Goal: Find contact information: Find contact information

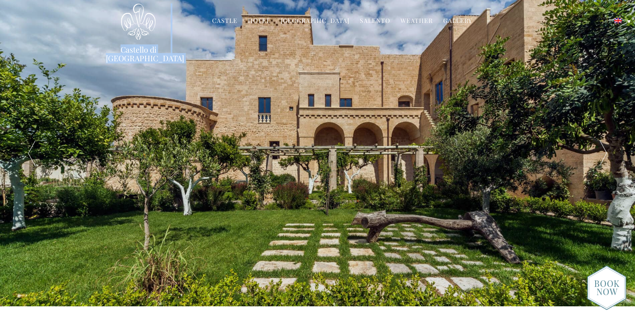
drag, startPoint x: 174, startPoint y: 52, endPoint x: 107, endPoint y: 51, distance: 67.0
click at [107, 51] on div "Castello di Ugento MENU Castle History Frescoes Museum Garden Family Timeline o…" at bounding box center [317, 32] width 436 height 58
copy div "Castello di Ugento MENU"
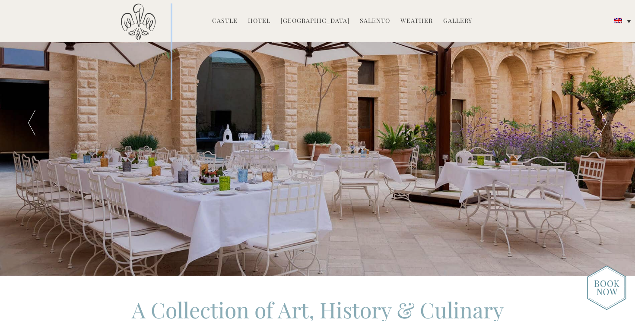
scroll to position [71, 0]
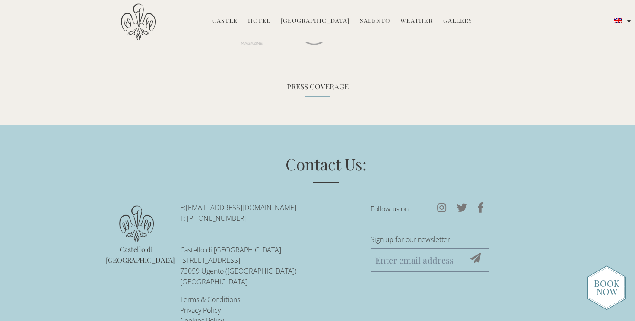
scroll to position [2648, 0]
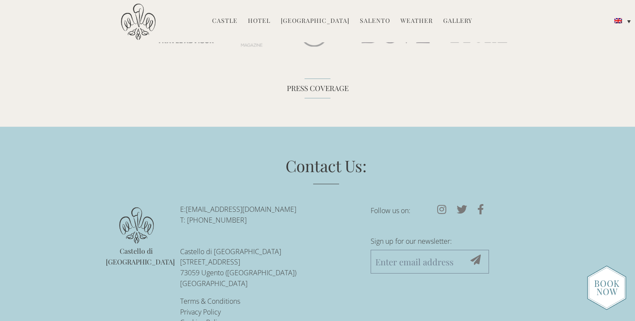
drag, startPoint x: 264, startPoint y: 205, endPoint x: 188, endPoint y: 209, distance: 75.7
click at [188, 209] on p "E: [EMAIL_ADDRESS][DOMAIN_NAME] T: [PHONE_NUMBER]" at bounding box center [269, 215] width 178 height 22
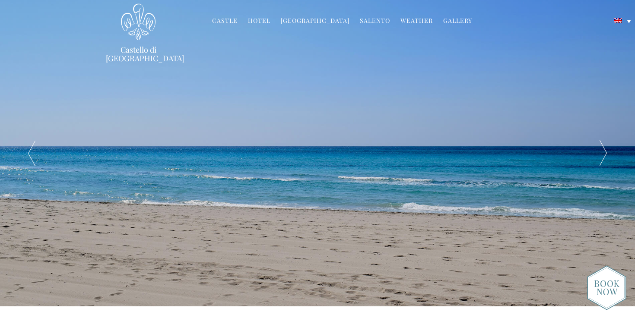
scroll to position [0, 0]
click at [608, 290] on img at bounding box center [606, 288] width 39 height 45
